Goal: Find specific page/section: Find specific page/section

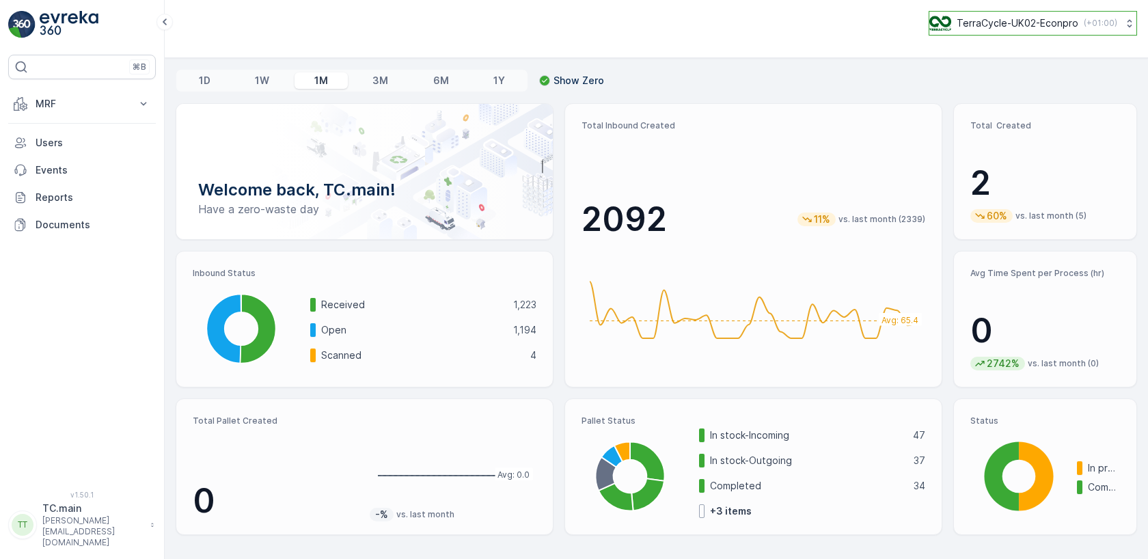
click at [1126, 27] on icon at bounding box center [1130, 23] width 14 height 14
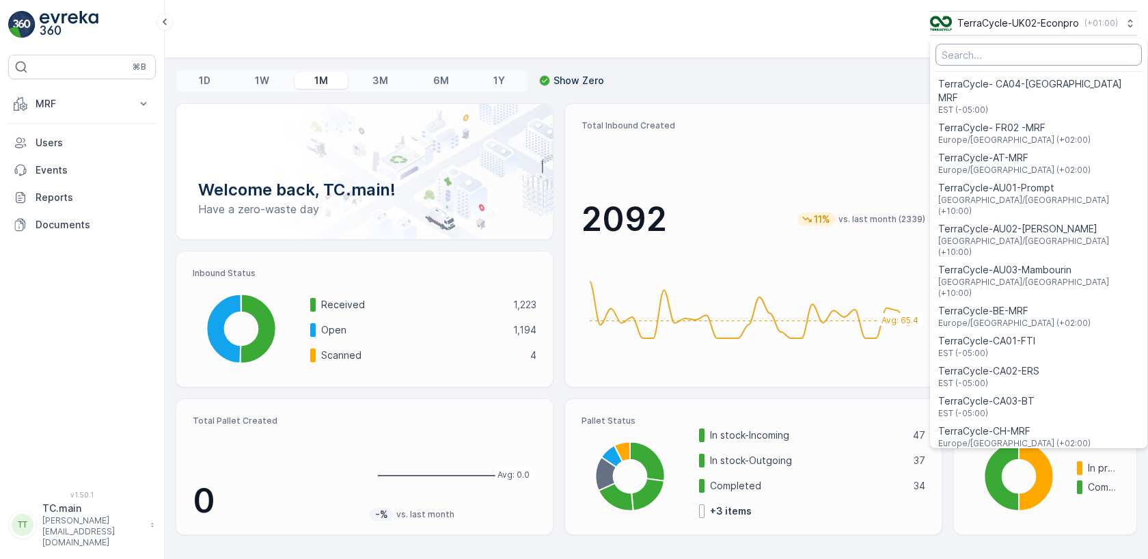
click at [1016, 59] on input "Menu" at bounding box center [1038, 55] width 206 height 22
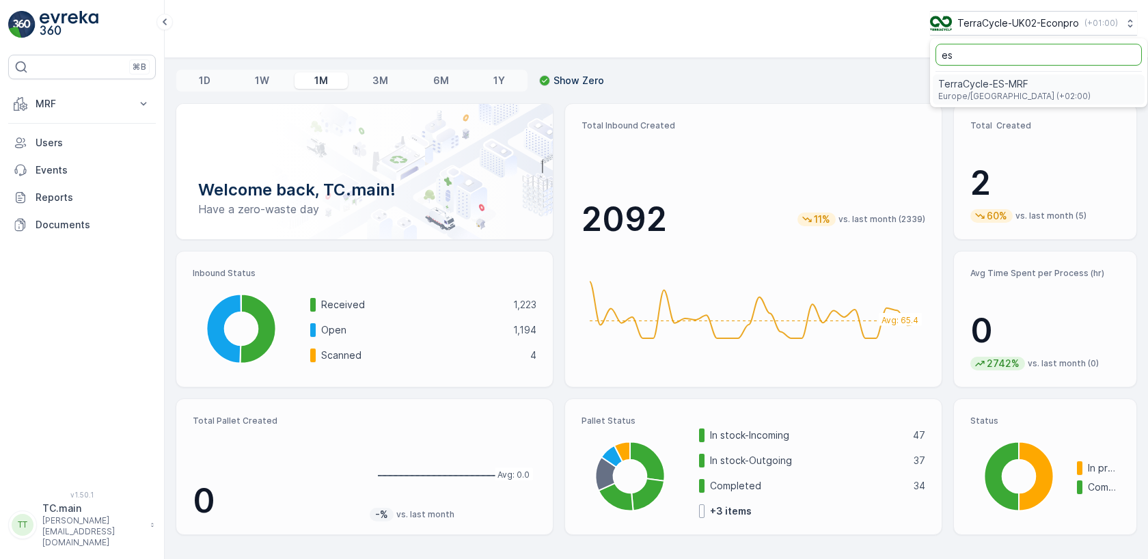
type input "es"
click at [981, 90] on span "TerraCycle-ES-MRF" at bounding box center [1014, 84] width 152 height 14
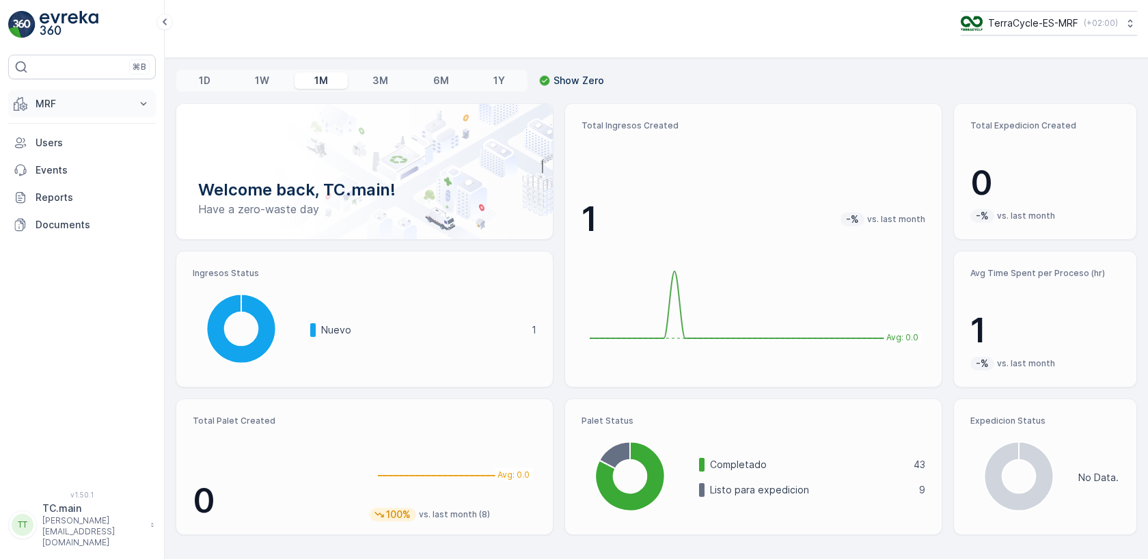
click at [146, 106] on icon at bounding box center [144, 104] width 14 height 14
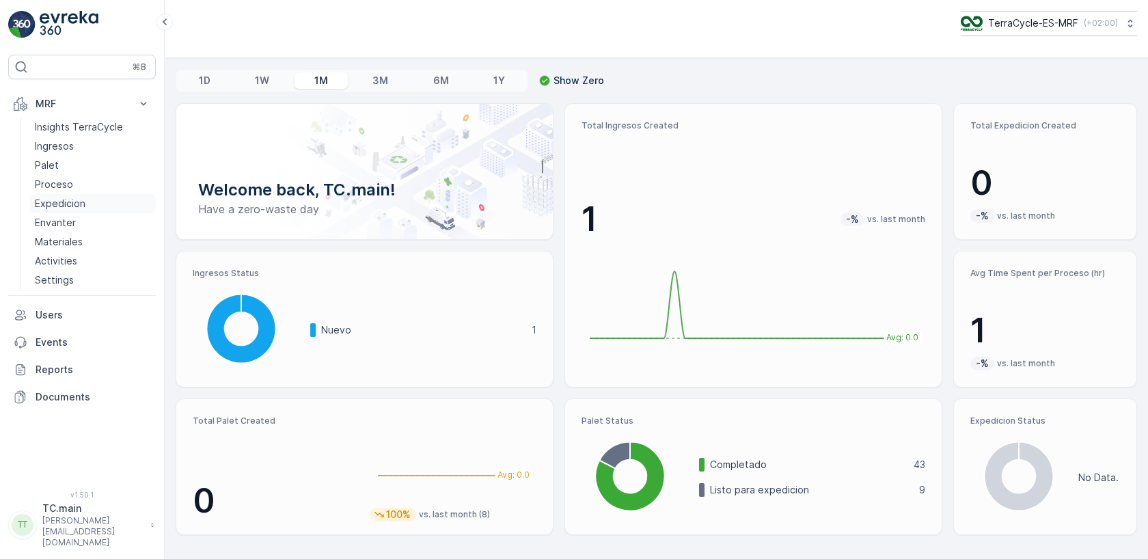
click at [81, 201] on p "Expedicion" at bounding box center [60, 204] width 51 height 14
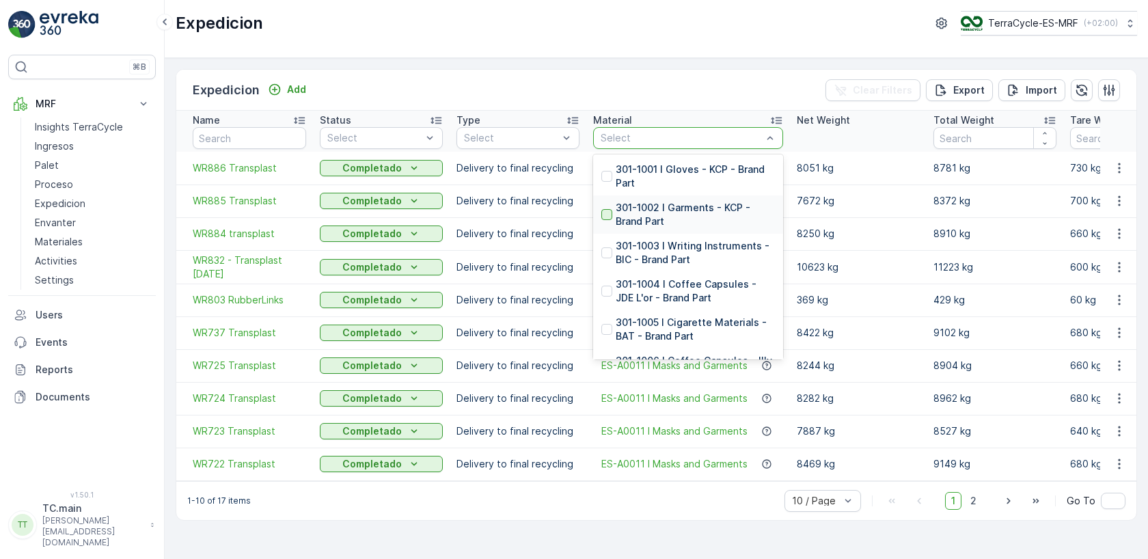
click at [608, 215] on div at bounding box center [606, 214] width 11 height 11
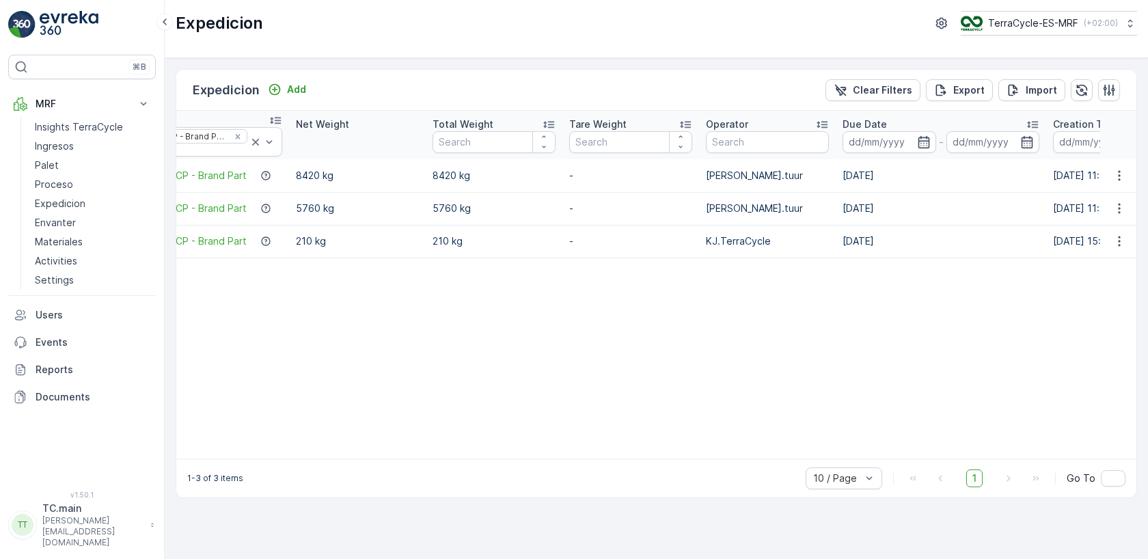
scroll to position [0, 535]
